Goal: Information Seeking & Learning: Learn about a topic

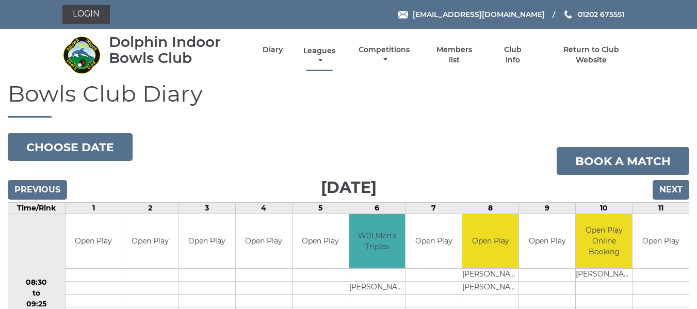
click at [320, 51] on link "Leagues" at bounding box center [319, 56] width 37 height 20
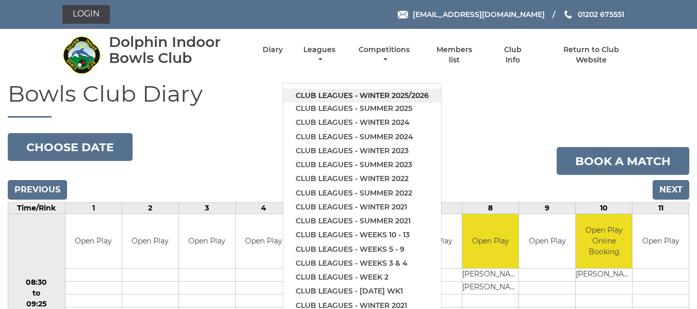
click at [332, 93] on link "Club leagues - Winter 2025/2026" at bounding box center [362, 96] width 158 height 14
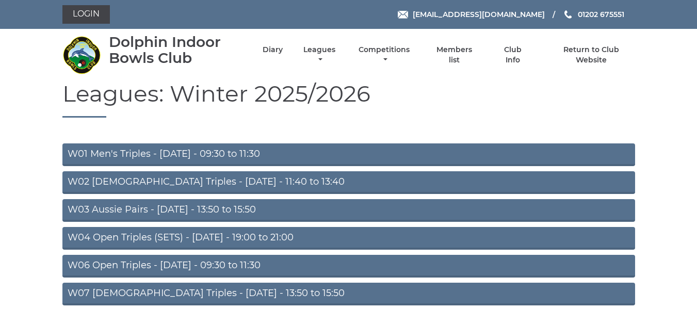
click at [181, 205] on link "W03 Aussie Pairs - Monday - 13:50 to 15:50" at bounding box center [348, 210] width 572 height 23
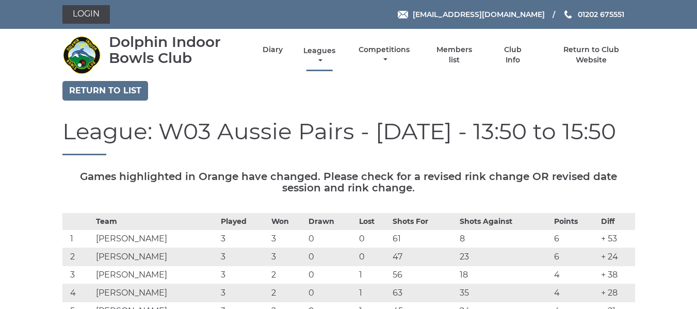
click at [325, 47] on link "Leagues" at bounding box center [319, 56] width 37 height 20
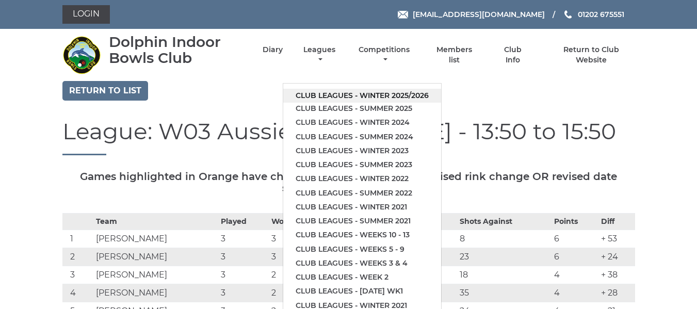
click at [344, 94] on link "Club leagues - Winter 2025/2026" at bounding box center [362, 96] width 158 height 14
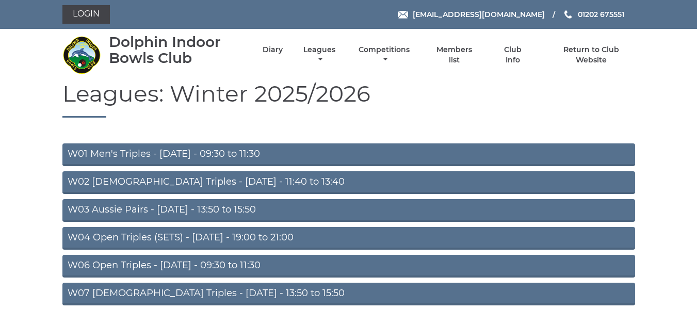
click at [172, 211] on link "W03 Aussie Pairs - [DATE] - 13:50 to 15:50" at bounding box center [348, 210] width 572 height 23
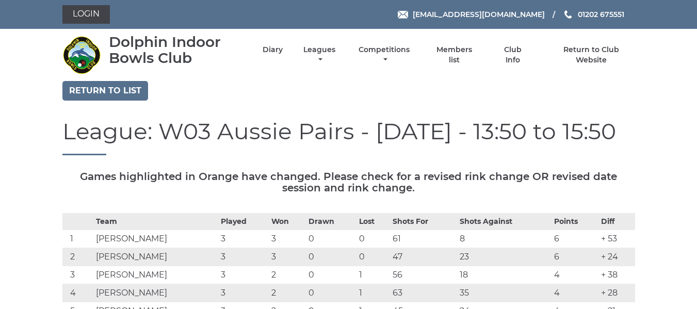
click at [388, 90] on div "Return to list" at bounding box center [349, 92] width 588 height 22
